Goal: Task Accomplishment & Management: Use online tool/utility

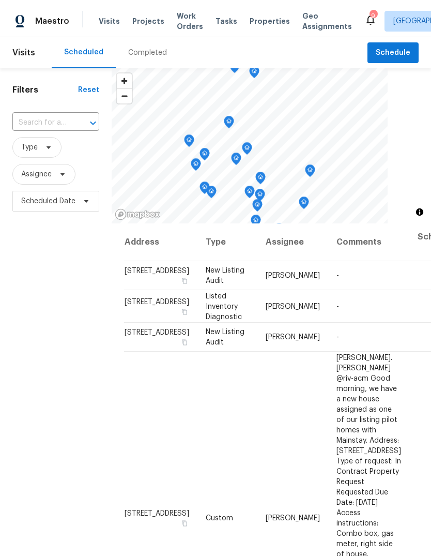
scroll to position [945, 0]
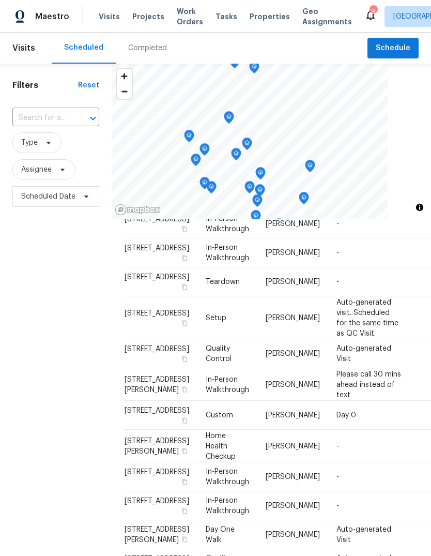
click at [147, 19] on span "Projects" at bounding box center [148, 16] width 32 height 10
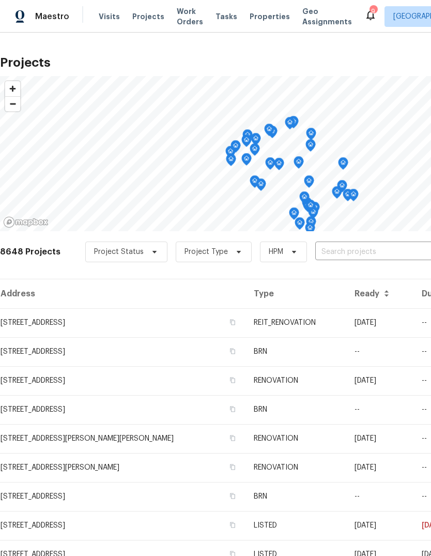
click at [330, 254] on input "text" at bounding box center [374, 252] width 118 height 16
type input "5916"
click at [378, 276] on li "[STREET_ADDRESS]" at bounding box center [353, 275] width 150 height 17
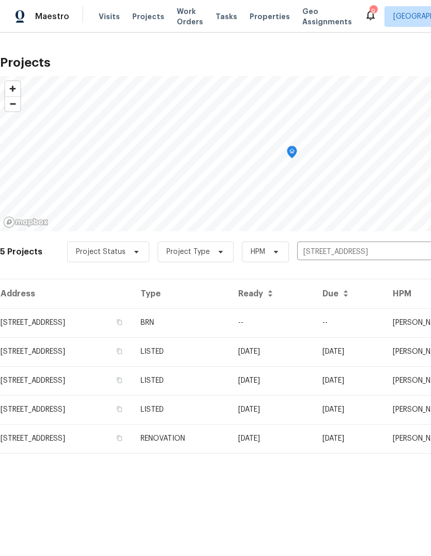
click at [230, 319] on td "BRN" at bounding box center [181, 322] width 98 height 29
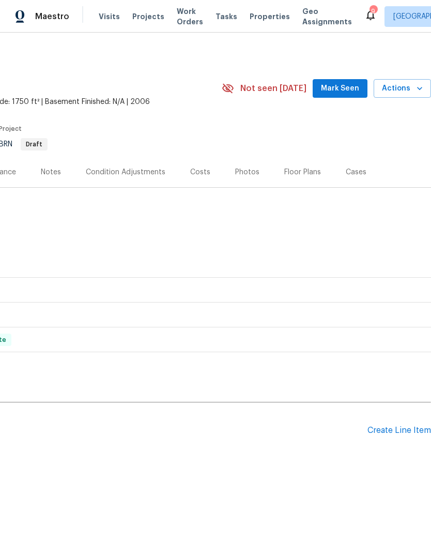
click at [405, 432] on div "Create Line Item" at bounding box center [399, 430] width 64 height 10
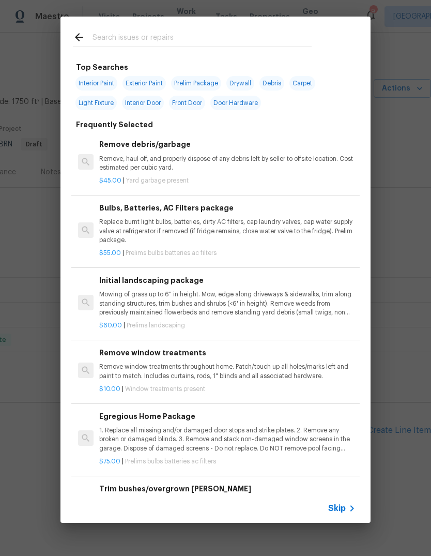
scroll to position [0, 153]
click at [227, 159] on p "Remove, haul off, and properly dispose of any debris left by seller to offsite …" at bounding box center [227, 164] width 256 height 18
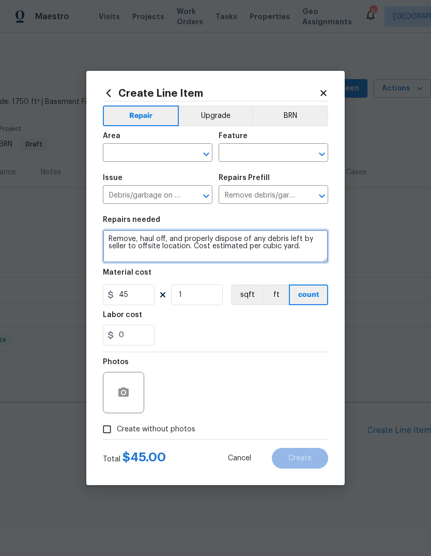
click at [183, 257] on textarea "Remove, haul off, and properly dispose of any debris left by seller to offsite …" at bounding box center [215, 245] width 225 height 33
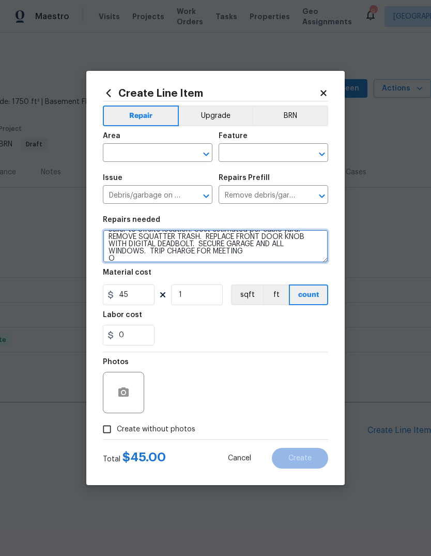
scroll to position [17, 0]
click at [114, 252] on textarea "Remove, haul off, and properly dispose of any debris left by seller to offsite …" at bounding box center [215, 245] width 225 height 33
click at [113, 263] on textarea "Remove, haul off, and properly dispose of any debris left by seller to offsite …" at bounding box center [215, 245] width 225 height 33
click at [167, 262] on textarea "Remove, haul off, and properly dispose of any debris left by seller to offsite …" at bounding box center [215, 245] width 225 height 33
type textarea "Remove, haul off, and properly dispose of any debris left by seller to offsite …"
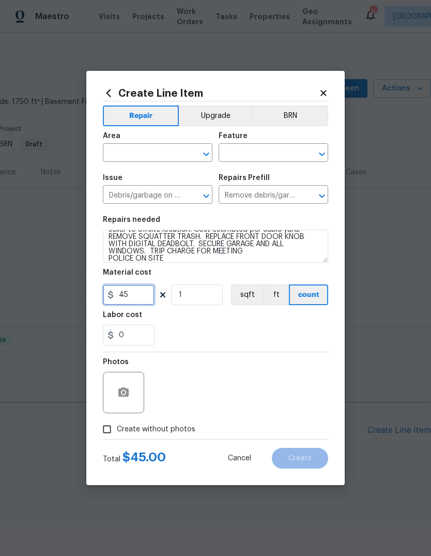
click at [139, 296] on input "45" at bounding box center [129, 294] width 52 height 21
type input "200"
click at [204, 293] on input "1" at bounding box center [197, 294] width 52 height 21
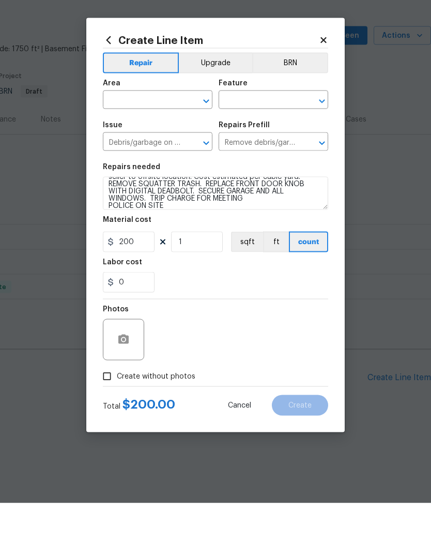
click at [263, 146] on input "text" at bounding box center [259, 154] width 81 height 16
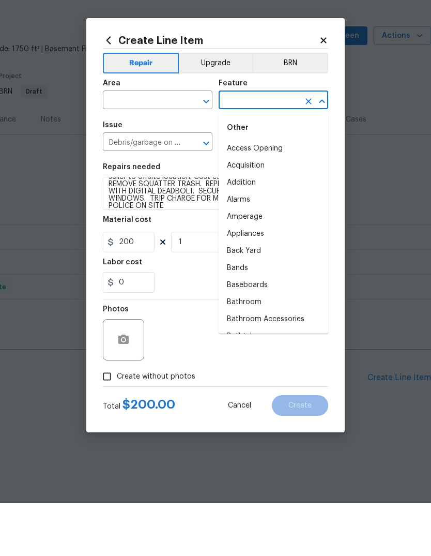
click at [141, 146] on input "text" at bounding box center [143, 154] width 81 height 16
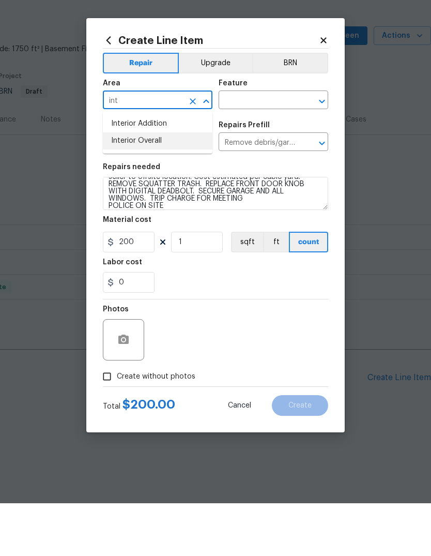
click at [156, 185] on li "Interior Overall" at bounding box center [158, 193] width 110 height 17
type input "Interior Overall"
click at [277, 146] on input "text" at bounding box center [259, 154] width 81 height 16
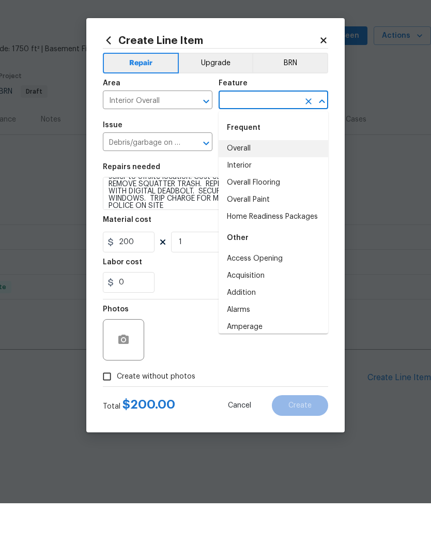
click at [251, 193] on li "Overall" at bounding box center [274, 201] width 110 height 17
type input "Overall"
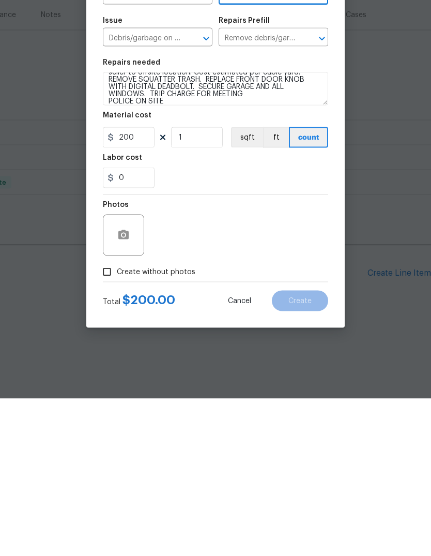
click at [109, 419] on input "Create without photos" at bounding box center [107, 429] width 20 height 20
checkbox input "true"
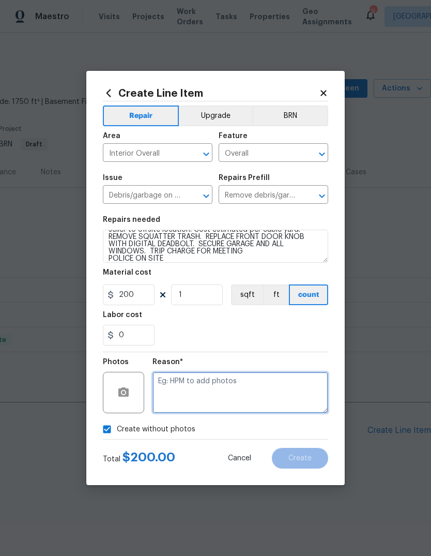
click at [187, 387] on textarea at bounding box center [240, 392] width 176 height 41
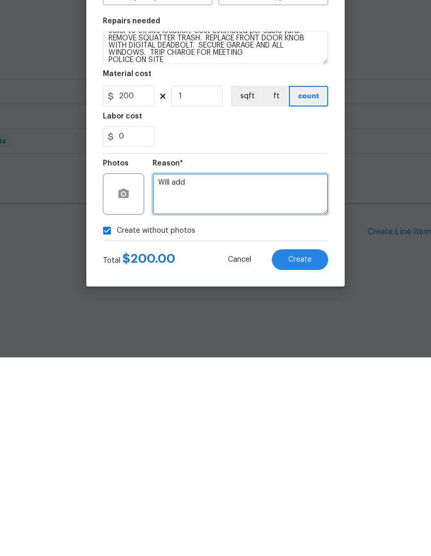
type textarea "Will add"
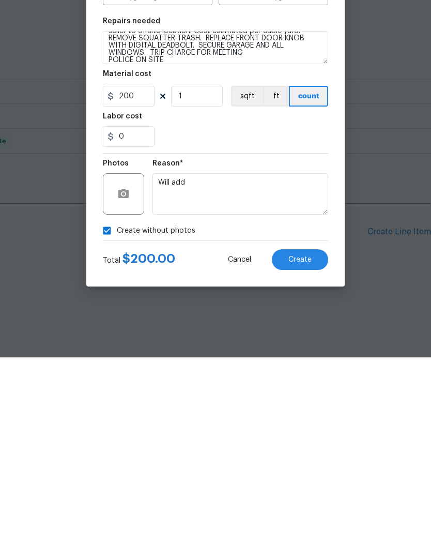
click at [313, 448] on button "Create" at bounding box center [300, 458] width 56 height 21
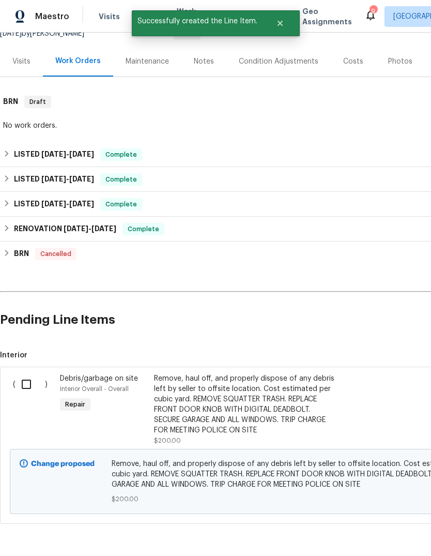
scroll to position [110, 0]
click at [31, 386] on input "checkbox" at bounding box center [30, 385] width 29 height 22
checkbox input "true"
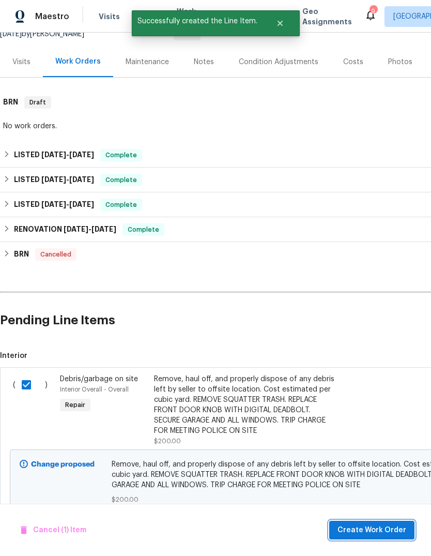
click at [383, 527] on span "Create Work Order" at bounding box center [371, 530] width 69 height 13
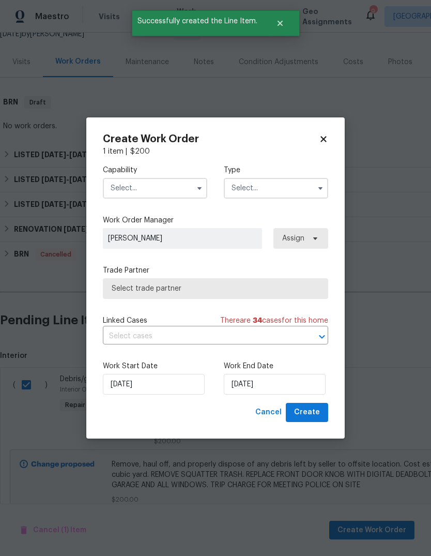
click at [178, 196] on input "text" at bounding box center [155, 188] width 104 height 21
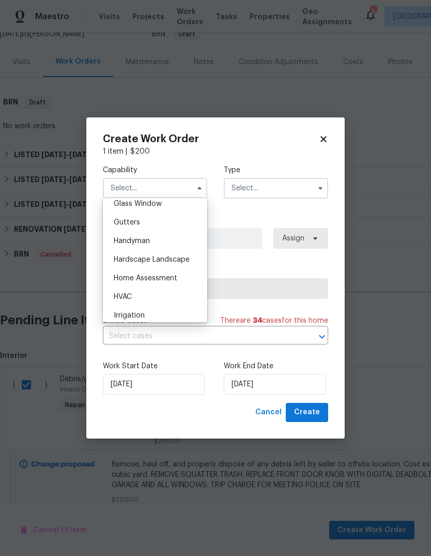
scroll to position [537, 0]
click at [154, 241] on div "Handyman" at bounding box center [154, 241] width 99 height 19
type input "Handyman"
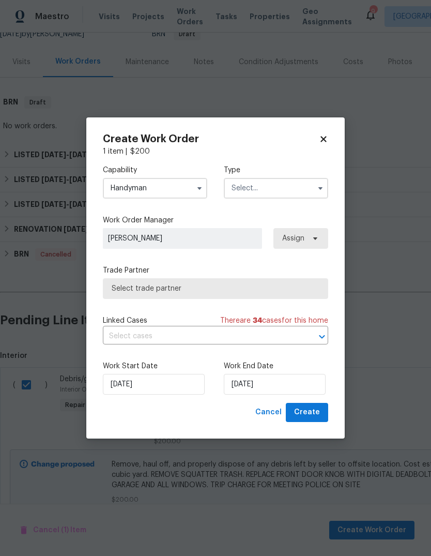
click at [286, 188] on input "text" at bounding box center [276, 188] width 104 height 21
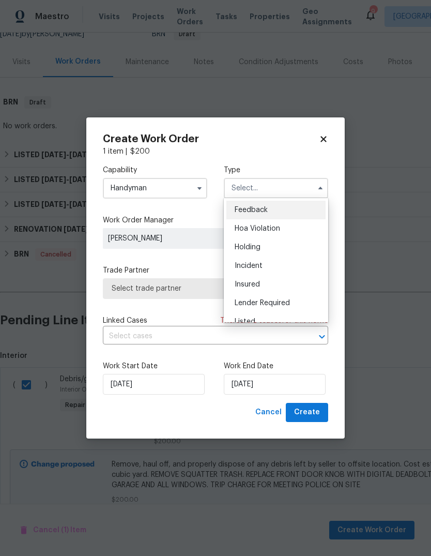
click at [255, 317] on div "Listed" at bounding box center [275, 321] width 99 height 19
type input "Listed"
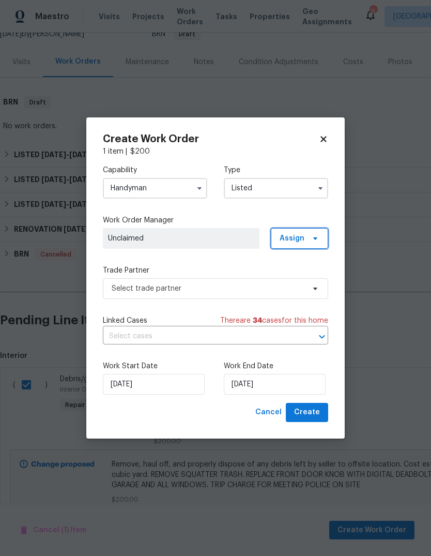
click at [317, 239] on icon at bounding box center [315, 238] width 8 height 8
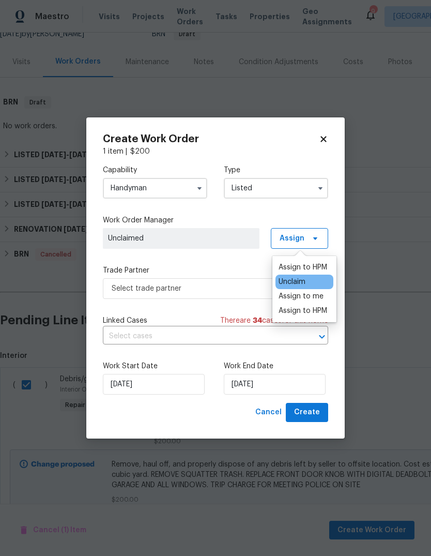
click at [319, 266] on div "Assign to HPM" at bounding box center [303, 267] width 49 height 10
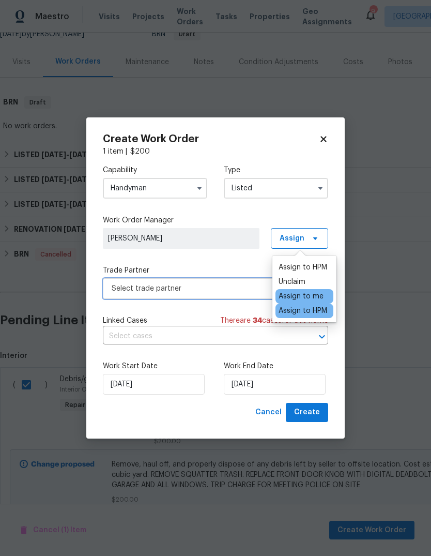
click at [191, 291] on span "Select trade partner" at bounding box center [208, 288] width 193 height 10
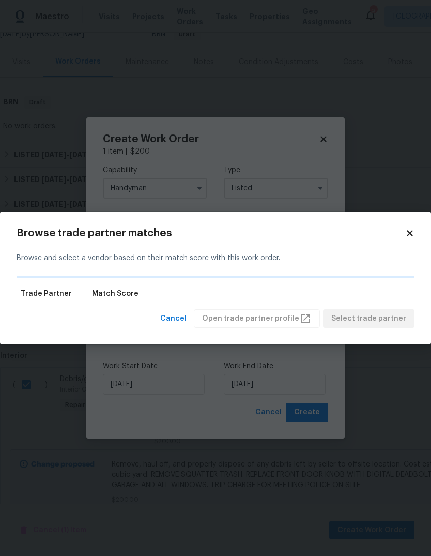
click at [199, 284] on div "Trade Partner Match Score" at bounding box center [216, 293] width 398 height 31
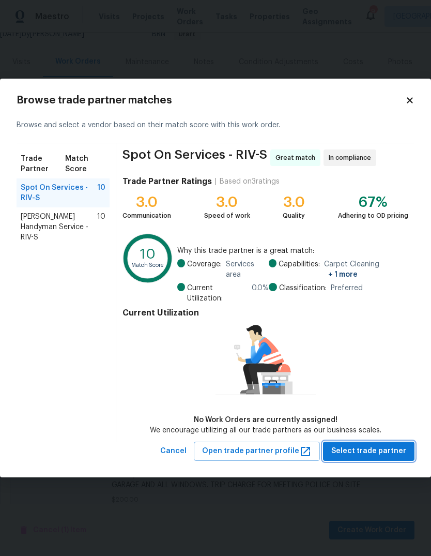
click at [383, 452] on span "Select trade partner" at bounding box center [368, 450] width 75 height 13
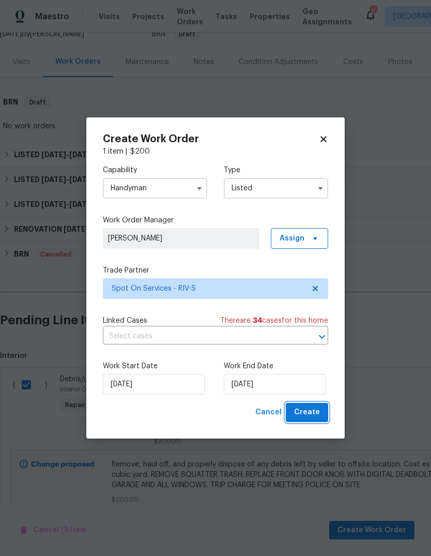
click at [313, 411] on span "Create" at bounding box center [307, 412] width 26 height 13
checkbox input "false"
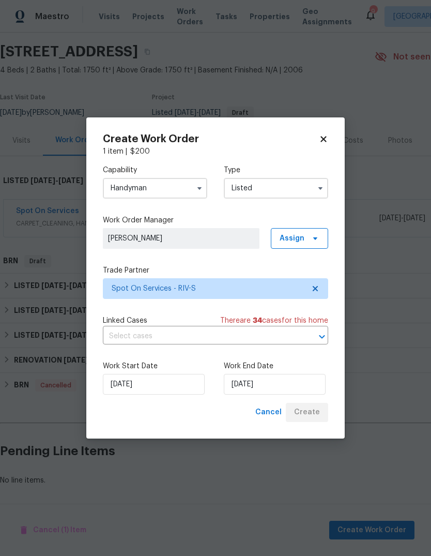
scroll to position [0, 0]
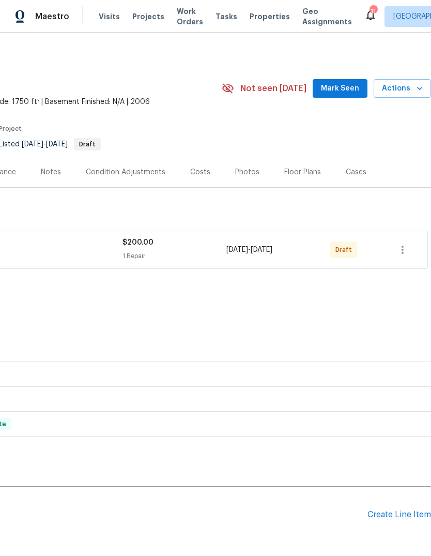
scroll to position [0, 153]
click at [404, 250] on icon "button" at bounding box center [402, 249] width 12 height 12
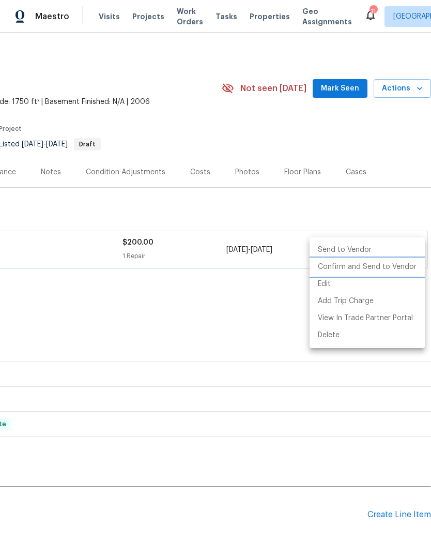
click at [390, 266] on li "Confirm and Send to Vendor" at bounding box center [367, 266] width 115 height 17
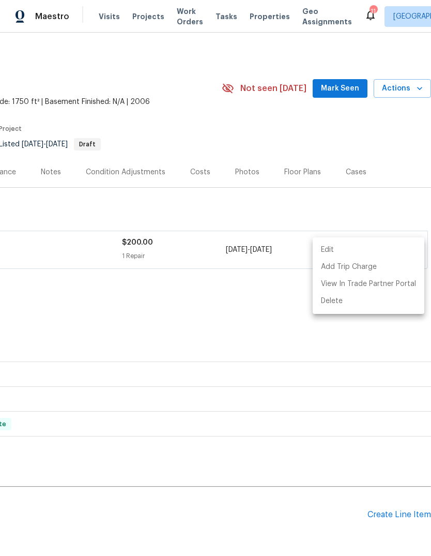
click at [239, 337] on div at bounding box center [215, 278] width 431 height 556
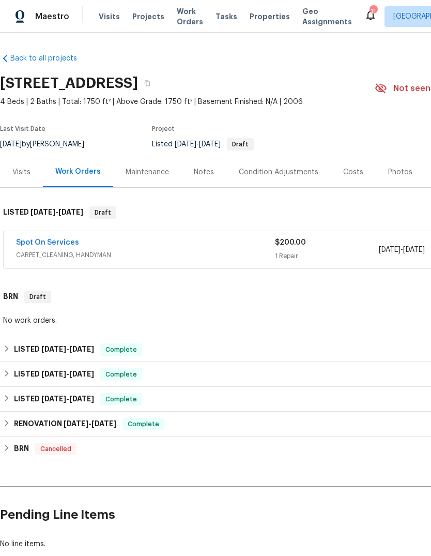
scroll to position [0, 0]
click at [262, 18] on span "Properties" at bounding box center [270, 16] width 40 height 10
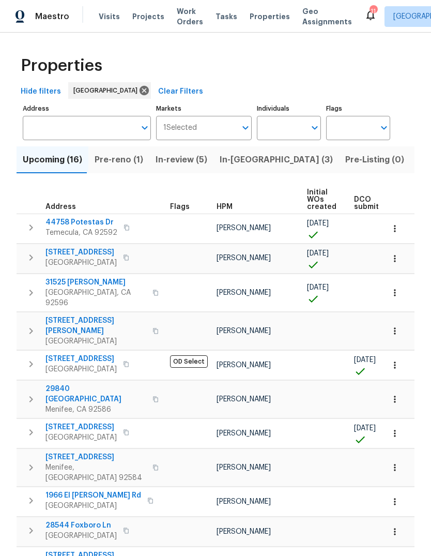
click at [286, 129] on input "Individuals" at bounding box center [281, 128] width 49 height 24
type input "jeff"
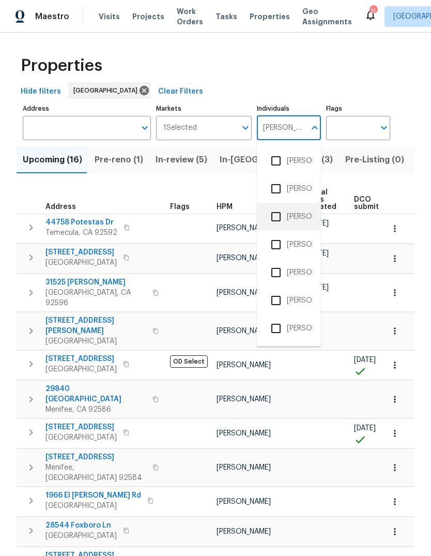
click at [299, 212] on li "[PERSON_NAME]" at bounding box center [289, 217] width 48 height 22
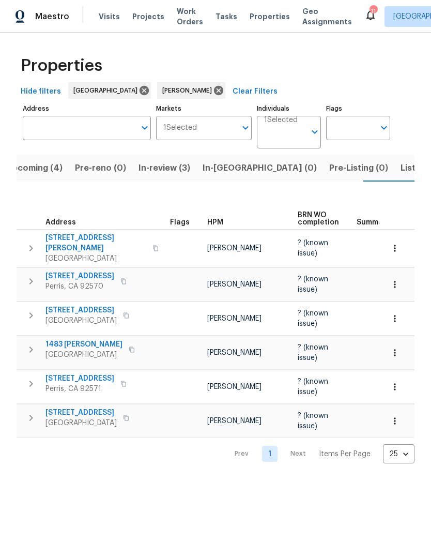
click at [220, 16] on span "Tasks" at bounding box center [227, 16] width 22 height 7
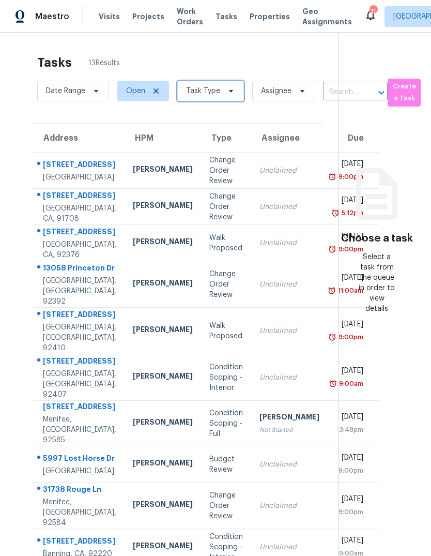
click at [214, 91] on span "Task Type" at bounding box center [203, 91] width 34 height 10
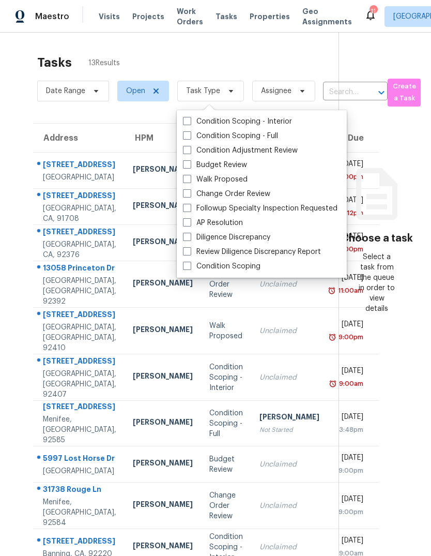
click at [233, 167] on label "Budget Review" at bounding box center [215, 165] width 64 height 10
click at [190, 166] on input "Budget Review" at bounding box center [186, 163] width 7 height 7
checkbox input "true"
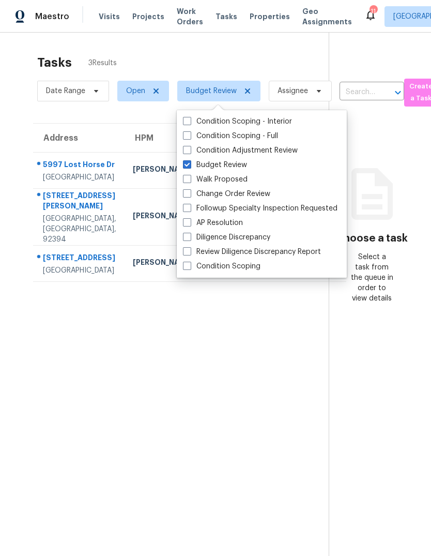
click at [78, 395] on section "Tasks 3 Results Date Range Open Budget Review Assignee ​ Create a Task Address …" at bounding box center [173, 318] width 312 height 539
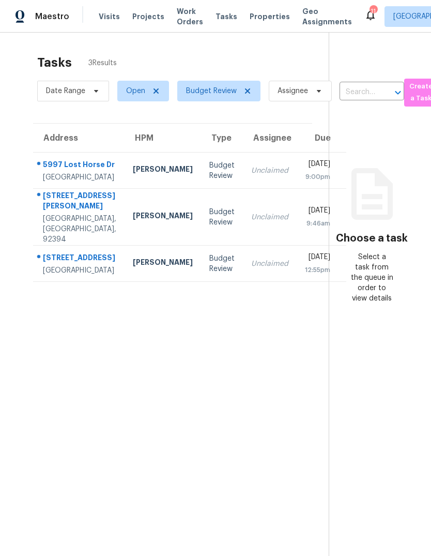
click at [267, 14] on span "Properties" at bounding box center [270, 16] width 40 height 10
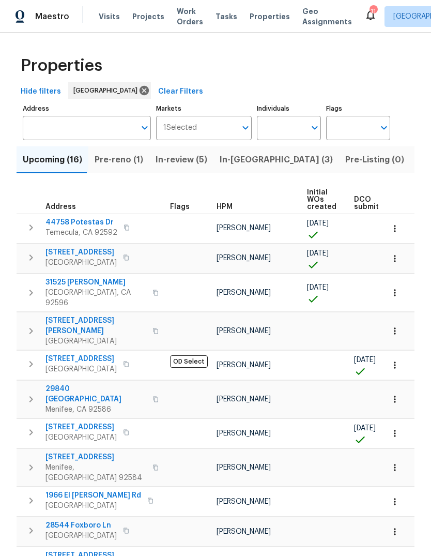
click at [110, 18] on span "Visits" at bounding box center [109, 16] width 21 height 10
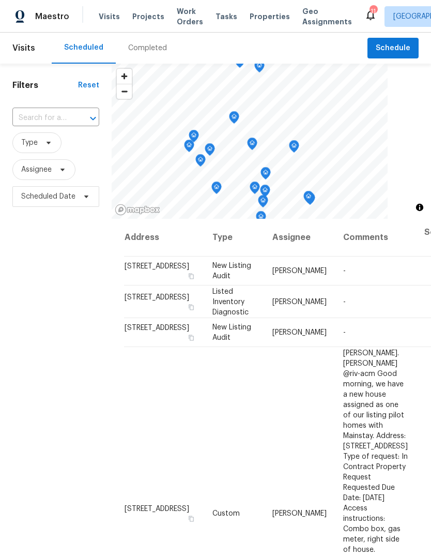
click at [260, 19] on span "Properties" at bounding box center [270, 16] width 40 height 10
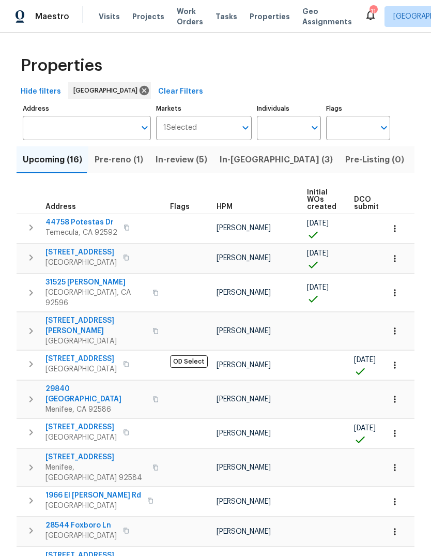
click at [242, 162] on span "In-reno (3)" at bounding box center [276, 159] width 113 height 14
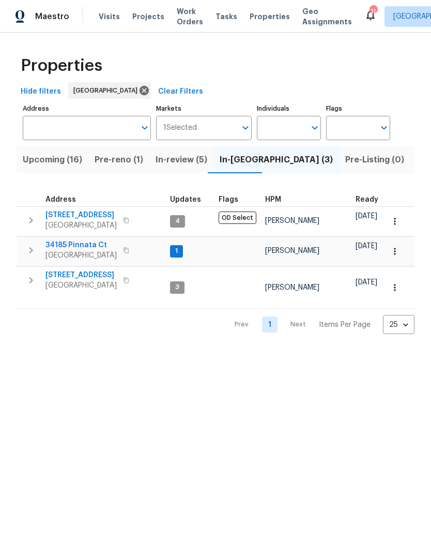
click at [108, 15] on span "Visits" at bounding box center [109, 16] width 21 height 10
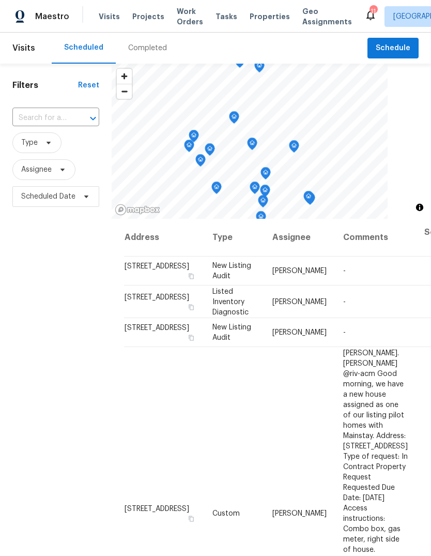
scroll to position [-1, 0]
click at [153, 51] on div "Completed" at bounding box center [147, 48] width 39 height 10
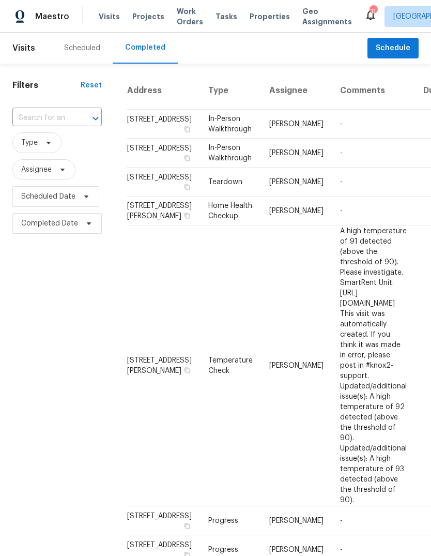
click at [91, 56] on div "Scheduled" at bounding box center [82, 48] width 61 height 31
